Goal: Information Seeking & Learning: Learn about a topic

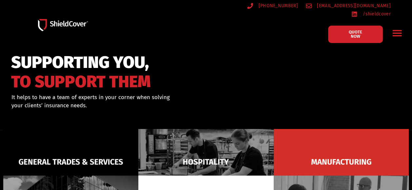
click at [13, 123] on div "SUPPORTING YOU, TO SUPPORT THEM It helps to have a team of experts in your corn…" at bounding box center [121, 90] width 227 height 78
click at [212, 68] on div "SUPPORTING YOU, TO SUPPORT THEM" at bounding box center [121, 71] width 220 height 37
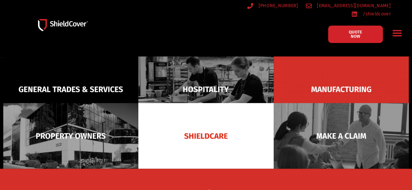
scroll to position [83, 0]
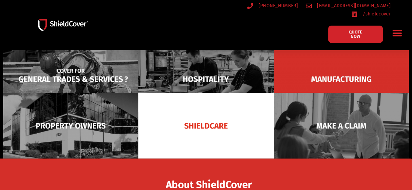
click at [110, 73] on img at bounding box center [70, 79] width 135 height 66
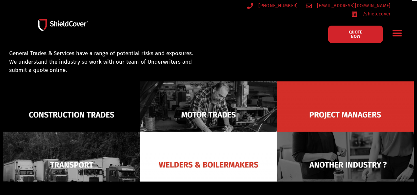
scroll to position [47, 0]
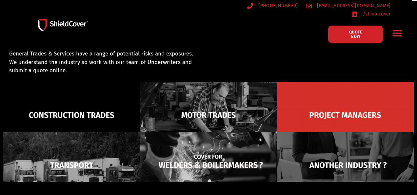
click at [221, 147] on img at bounding box center [208, 165] width 137 height 67
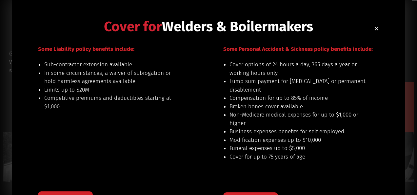
scroll to position [0, 0]
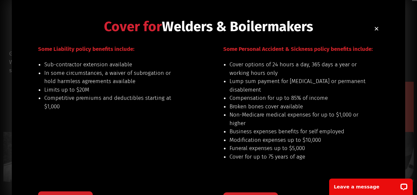
click at [229, 66] on li "Cover options of 24 hours a day, 365 days a year or working hours only" at bounding box center [297, 68] width 137 height 17
drag, startPoint x: 227, startPoint y: 66, endPoint x: 277, endPoint y: 89, distance: 54.6
click at [277, 89] on ul "Cover options of 24 hours a day, 365 days a year or working hours only Lump sum…" at bounding box center [297, 110] width 137 height 100
click at [277, 89] on li "Lump sum payment for [MEDICAL_DATA] or permanent disablement" at bounding box center [297, 85] width 137 height 17
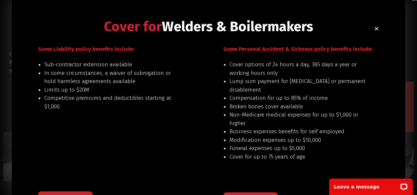
drag, startPoint x: 277, startPoint y: 89, endPoint x: 242, endPoint y: 87, distance: 34.5
click at [242, 87] on li "Lump sum payment for [MEDICAL_DATA] or permanent disablement" at bounding box center [297, 85] width 137 height 17
click at [229, 83] on li "Lump sum payment for [MEDICAL_DATA] or permanent disablement" at bounding box center [297, 85] width 137 height 17
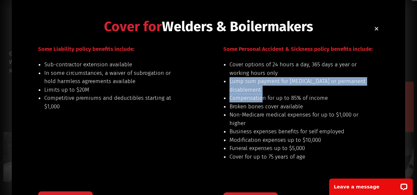
drag, startPoint x: 224, startPoint y: 80, endPoint x: 260, endPoint y: 99, distance: 40.8
click at [260, 99] on div "Cover options of 24 hours a day, 365 days a year or working hours only Lump sum…" at bounding box center [289, 114] width 153 height 109
click at [260, 99] on li "Compensation for up to 85% of income" at bounding box center [297, 98] width 137 height 9
drag, startPoint x: 260, startPoint y: 99, endPoint x: 256, endPoint y: 99, distance: 4.6
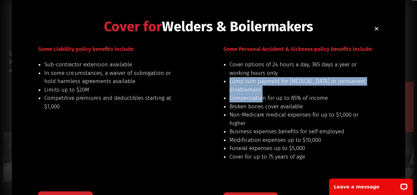
click at [256, 99] on li "Compensation for up to 85% of income" at bounding box center [297, 98] width 137 height 9
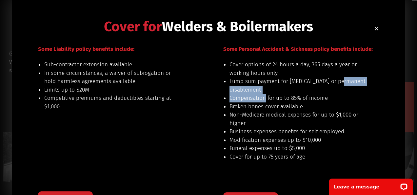
drag, startPoint x: 256, startPoint y: 99, endPoint x: 239, endPoint y: 92, distance: 17.9
click at [239, 92] on ul "Cover options of 24 hours a day, 365 days a year or working hours only Lump sum…" at bounding box center [297, 110] width 137 height 100
click at [239, 92] on li "Lump sum payment for [MEDICAL_DATA] or permanent disablement" at bounding box center [297, 85] width 137 height 17
drag, startPoint x: 239, startPoint y: 92, endPoint x: 255, endPoint y: 97, distance: 16.7
click at [255, 97] on ul "Cover options of 24 hours a day, 365 days a year or working hours only Lump sum…" at bounding box center [297, 110] width 137 height 100
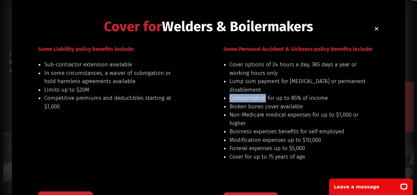
click at [255, 97] on li "Compensation for up to 85% of income" at bounding box center [297, 98] width 137 height 9
click at [237, 89] on li "Lump sum payment for [MEDICAL_DATA] or permanent disablement" at bounding box center [297, 85] width 137 height 17
drag, startPoint x: 237, startPoint y: 89, endPoint x: 259, endPoint y: 100, distance: 24.3
click at [259, 100] on ul "Cover options of 24 hours a day, 365 days a year or working hours only Lump sum…" at bounding box center [297, 110] width 137 height 100
click at [259, 100] on li "Compensation for up to 85% of income" at bounding box center [297, 98] width 137 height 9
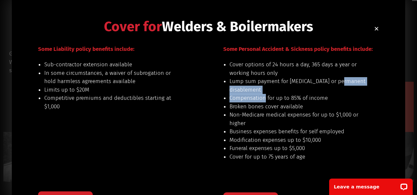
click at [225, 90] on div "Cover options of 24 hours a day, 365 days a year or working hours only Lump sum…" at bounding box center [289, 114] width 153 height 109
drag, startPoint x: 225, startPoint y: 90, endPoint x: 254, endPoint y: 98, distance: 30.1
click at [254, 98] on div "Cover options of 24 hours a day, 365 days a year or working hours only Lump sum…" at bounding box center [289, 114] width 153 height 109
click at [254, 98] on li "Compensation for up to 85% of income" at bounding box center [297, 98] width 137 height 9
click at [253, 96] on li "Compensation for up to 85% of income" at bounding box center [297, 98] width 137 height 9
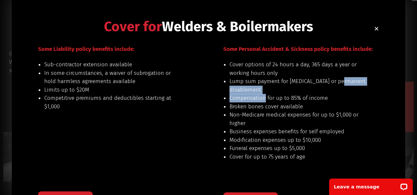
drag, startPoint x: 253, startPoint y: 96, endPoint x: 237, endPoint y: 94, distance: 16.2
click at [237, 94] on ul "Cover options of 24 hours a day, 365 days a year or working hours only Lump sum…" at bounding box center [297, 110] width 137 height 100
click at [236, 90] on li "Lump sum payment for [MEDICAL_DATA] or permanent disablement" at bounding box center [297, 85] width 137 height 17
drag, startPoint x: 236, startPoint y: 90, endPoint x: 256, endPoint y: 96, distance: 21.0
click at [256, 96] on ul "Cover options of 24 hours a day, 365 days a year or working hours only Lump sum…" at bounding box center [297, 110] width 137 height 100
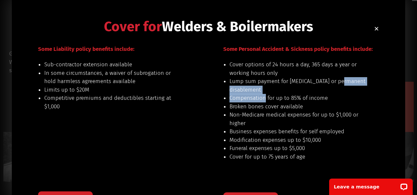
click at [256, 96] on li "Compensation for up to 85% of income" at bounding box center [297, 98] width 137 height 9
click at [240, 88] on li "Lump sum payment for [MEDICAL_DATA] or permanent disablement" at bounding box center [297, 85] width 137 height 17
drag, startPoint x: 240, startPoint y: 88, endPoint x: 260, endPoint y: 99, distance: 23.0
click at [260, 99] on ul "Cover options of 24 hours a day, 365 days a year or working hours only Lump sum…" at bounding box center [297, 110] width 137 height 100
click at [259, 99] on li "Compensation for up to 85% of income" at bounding box center [297, 98] width 137 height 9
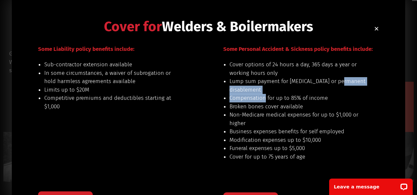
click at [231, 92] on li "Lump sum payment for [MEDICAL_DATA] or permanent disablement" at bounding box center [297, 85] width 137 height 17
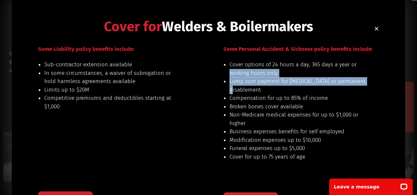
drag, startPoint x: 231, startPoint y: 92, endPoint x: 231, endPoint y: 74, distance: 17.7
click at [231, 74] on ul "Cover options of 24 hours a day, 365 days a year or working hours only Lump sum…" at bounding box center [297, 110] width 137 height 100
click at [231, 74] on li "Cover options of 24 hours a day, 365 days a year or working hours only" at bounding box center [297, 68] width 137 height 17
click at [294, 69] on li "Cover options of 24 hours a day, 365 days a year or working hours only" at bounding box center [297, 68] width 137 height 17
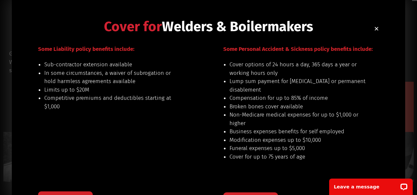
click at [294, 69] on li "Cover options of 24 hours a day, 365 days a year or working hours only" at bounding box center [297, 68] width 137 height 17
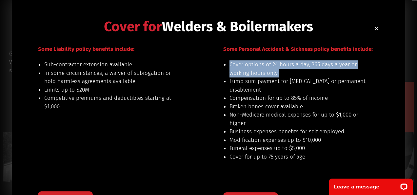
click at [294, 69] on li "Cover options of 24 hours a day, 365 days a year or working hours only" at bounding box center [297, 68] width 137 height 17
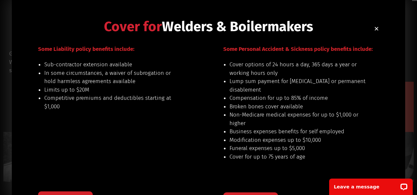
click at [242, 85] on li "Lump sum payment for [MEDICAL_DATA] or permanent disablement" at bounding box center [297, 85] width 137 height 17
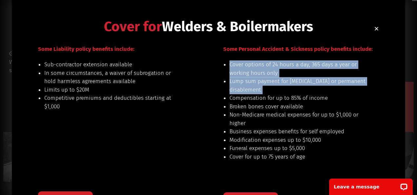
drag, startPoint x: 242, startPoint y: 85, endPoint x: 231, endPoint y: 74, distance: 14.8
click at [231, 74] on ul "Cover options of 24 hours a day, 365 days a year or working hours only Lump sum…" at bounding box center [297, 110] width 137 height 100
click at [231, 74] on li "Cover options of 24 hours a day, 365 days a year or working hours only" at bounding box center [297, 68] width 137 height 17
click at [229, 74] on li "Cover options of 24 hours a day, 365 days a year or working hours only" at bounding box center [297, 68] width 137 height 17
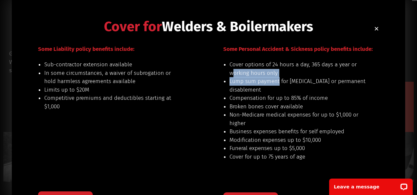
drag, startPoint x: 231, startPoint y: 74, endPoint x: 275, endPoint y: 82, distance: 44.6
click at [275, 82] on ul "Cover options of 24 hours a day, 365 days a year or working hours only Lump sum…" at bounding box center [297, 110] width 137 height 100
click at [274, 82] on li "Lump sum payment for [MEDICAL_DATA] or permanent disablement" at bounding box center [297, 85] width 137 height 17
click at [229, 74] on li "Cover options of 24 hours a day, 365 days a year or working hours only" at bounding box center [297, 68] width 137 height 17
drag, startPoint x: 226, startPoint y: 73, endPoint x: 276, endPoint y: 83, distance: 50.5
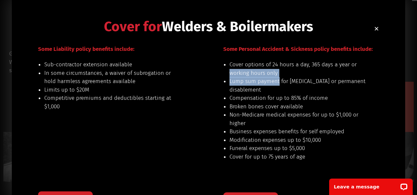
click at [276, 83] on div "Cover options of 24 hours a day, 365 days a year or working hours only Lump sum…" at bounding box center [289, 114] width 153 height 109
click at [275, 83] on li "Lump sum payment for [MEDICAL_DATA] or permanent disablement" at bounding box center [297, 85] width 137 height 17
click at [276, 82] on li "Lump sum payment for [MEDICAL_DATA] or permanent disablement" at bounding box center [297, 85] width 137 height 17
click at [273, 84] on li "Lump sum payment for [MEDICAL_DATA] or permanent disablement" at bounding box center [297, 85] width 137 height 17
click at [231, 71] on li "Cover options of 24 hours a day, 365 days a year or working hours only" at bounding box center [297, 68] width 137 height 17
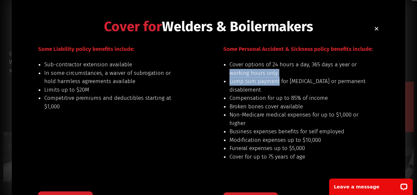
drag, startPoint x: 231, startPoint y: 71, endPoint x: 268, endPoint y: 81, distance: 38.6
click at [268, 81] on ul "Cover options of 24 hours a day, 365 days a year or working hours only Lump sum…" at bounding box center [297, 110] width 137 height 100
click at [266, 82] on li "Lump sum payment for [MEDICAL_DATA] or permanent disablement" at bounding box center [297, 85] width 137 height 17
click at [230, 71] on li "Cover options of 24 hours a day, 365 days a year or working hours only" at bounding box center [297, 68] width 137 height 17
drag, startPoint x: 231, startPoint y: 71, endPoint x: 275, endPoint y: 82, distance: 45.8
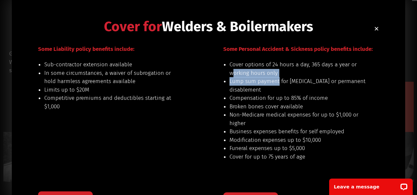
click at [275, 82] on ul "Cover options of 24 hours a day, 365 days a year or working hours only Lump sum…" at bounding box center [297, 110] width 137 height 100
click at [275, 82] on li "Lump sum payment for [MEDICAL_DATA] or permanent disablement" at bounding box center [297, 85] width 137 height 17
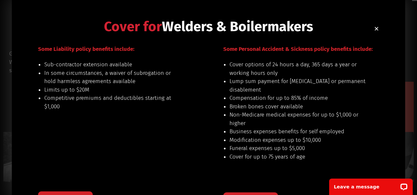
click at [221, 71] on div "Cover options of 24 hours a day, 365 days a year or working hours only Lump sum…" at bounding box center [289, 114] width 153 height 109
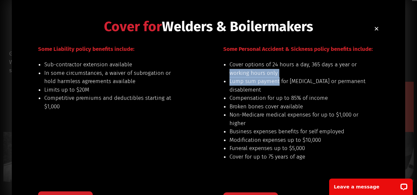
drag, startPoint x: 222, startPoint y: 71, endPoint x: 275, endPoint y: 81, distance: 54.5
click at [275, 81] on div "Cover options of 24 hours a day, 365 days a year or working hours only Lump sum…" at bounding box center [289, 114] width 153 height 109
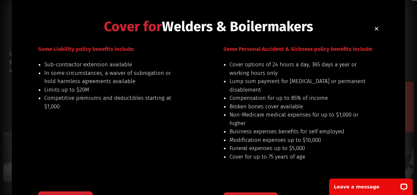
drag, startPoint x: 275, startPoint y: 81, endPoint x: 273, endPoint y: 87, distance: 6.3
click at [273, 87] on li "Lump sum payment for [MEDICAL_DATA] or permanent disablement" at bounding box center [297, 85] width 137 height 17
